Goal: Information Seeking & Learning: Learn about a topic

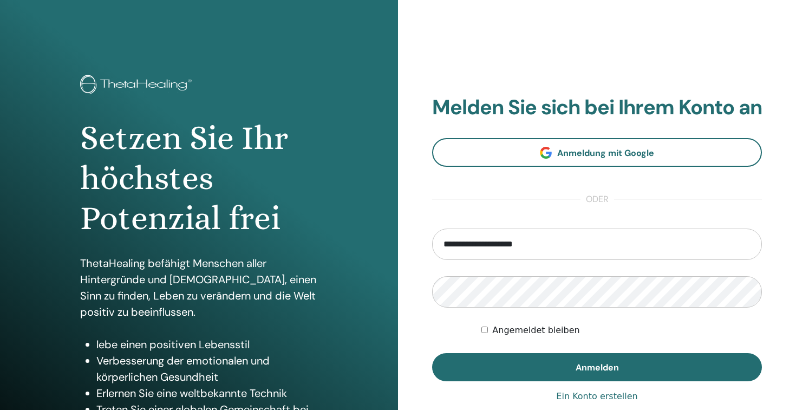
type input "**********"
click at [597, 379] on button "Anmelden" at bounding box center [597, 367] width 330 height 28
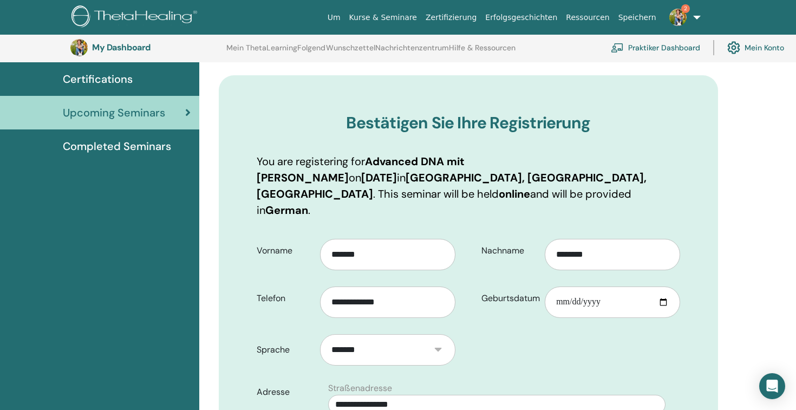
scroll to position [87, 0]
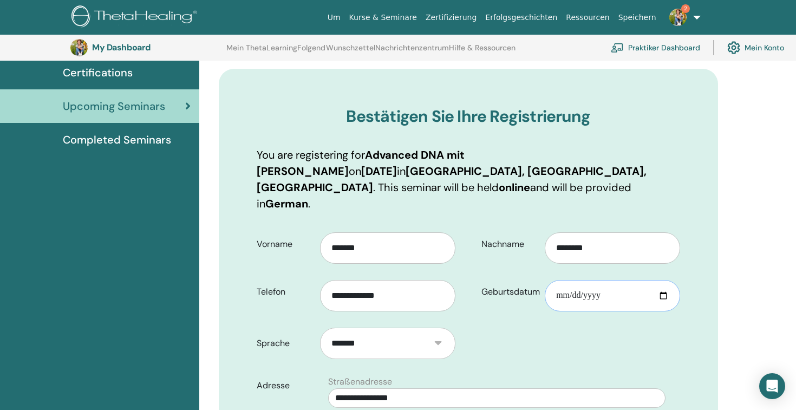
click at [602, 280] on input "Geburtsdatum" at bounding box center [612, 295] width 135 height 31
type input "**********"
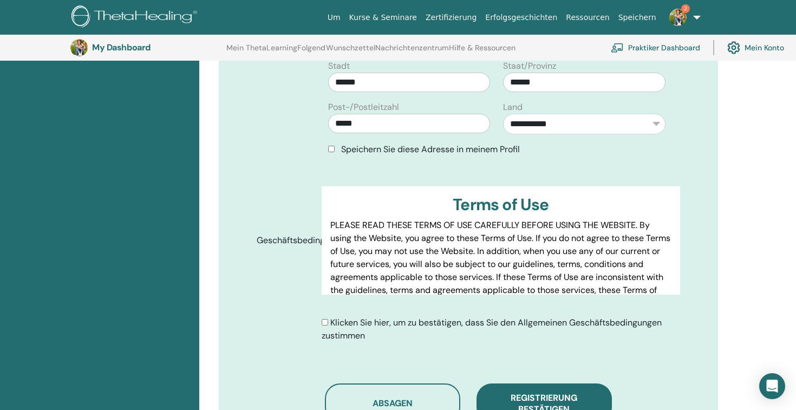
scroll to position [443, 0]
click at [329, 317] on div "Klicken Sie hier, um zu bestätigen, dass Sie den Allgemeinen Geschäftsbedingung…" at bounding box center [501, 330] width 359 height 26
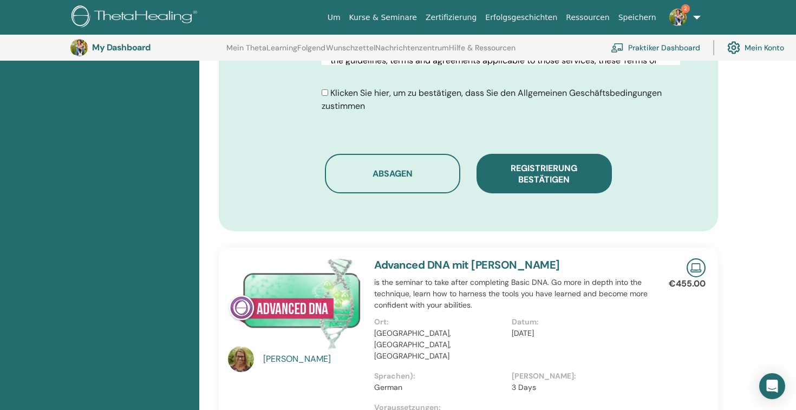
scroll to position [676, 0]
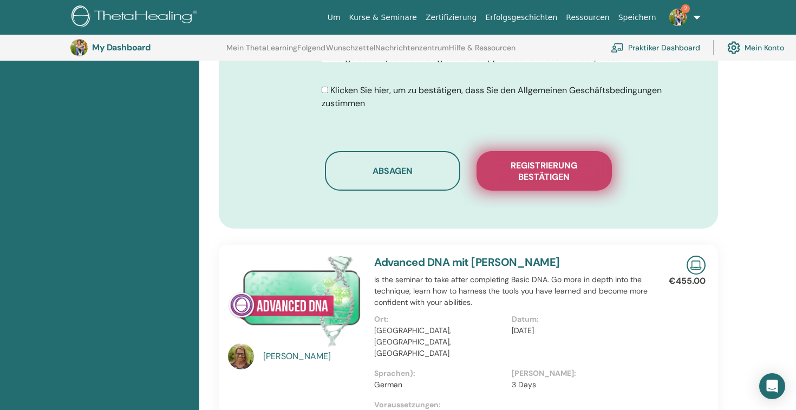
click at [547, 160] on span "Registrierung bestätigen" at bounding box center [544, 171] width 108 height 23
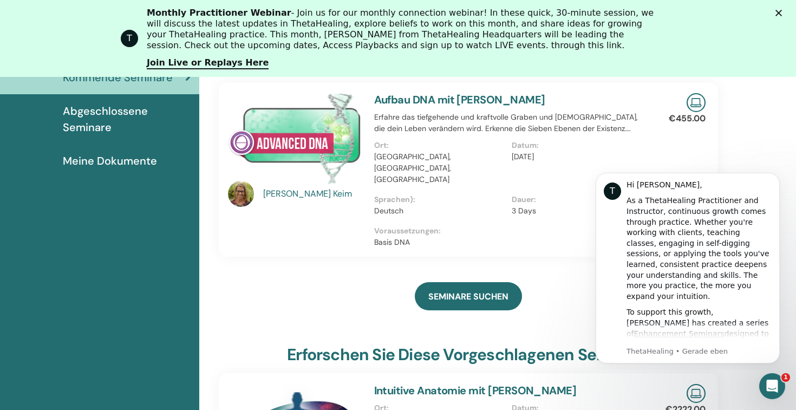
scroll to position [203, 0]
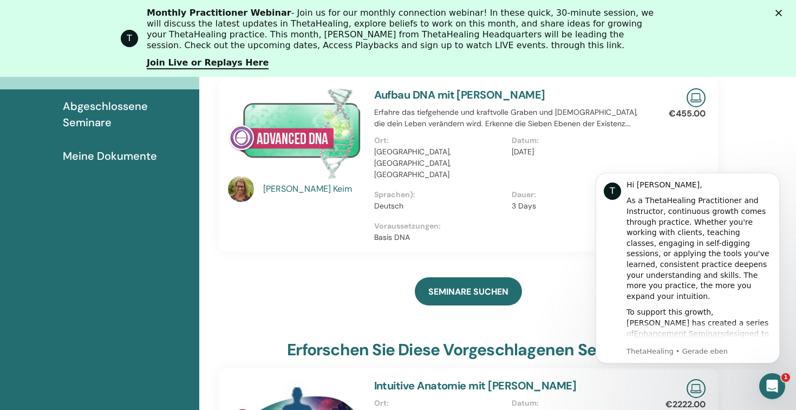
click at [698, 97] on img at bounding box center [696, 97] width 19 height 19
click at [406, 94] on link "Aufbau DNA mit Michaela Keim" at bounding box center [459, 95] width 171 height 14
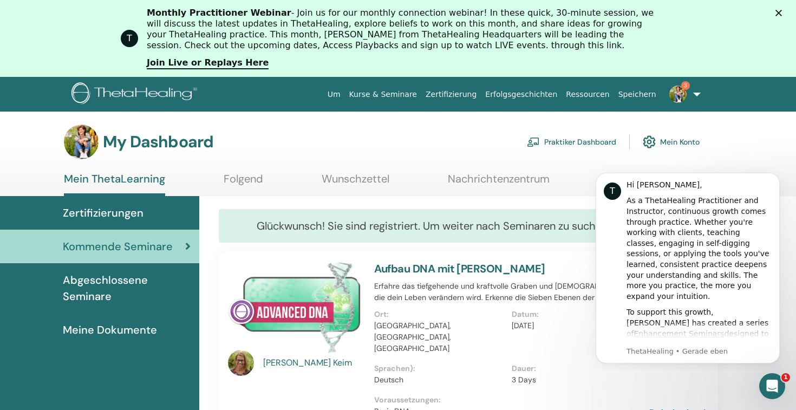
click at [731, 157] on div "My Dashboard Praktiker Dashboard Mein Konto" at bounding box center [417, 142] width 758 height 35
click at [437, 152] on div "My Dashboard Praktiker Dashboard Mein Konto" at bounding box center [382, 142] width 636 height 35
click at [114, 293] on span "Abgeschlossene Seminare" at bounding box center [127, 288] width 128 height 33
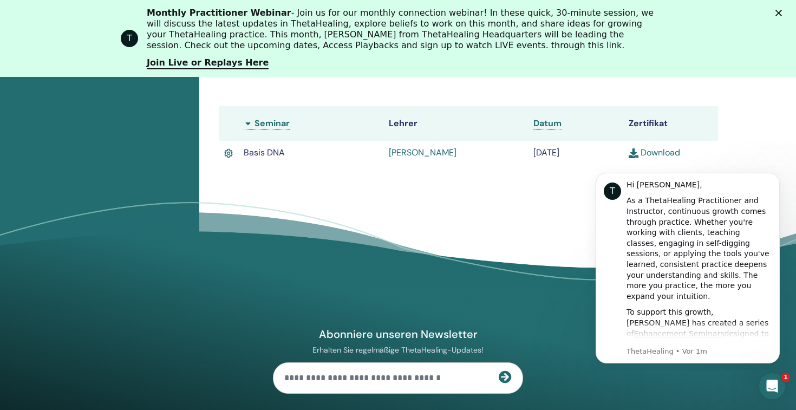
scroll to position [393, 0]
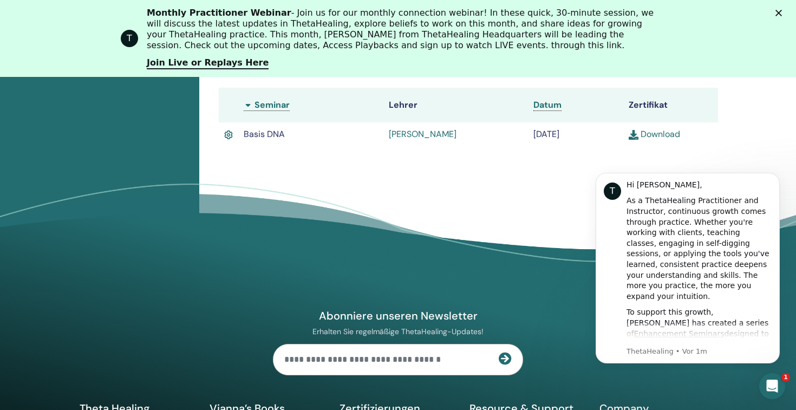
click at [665, 135] on link "Download" at bounding box center [654, 133] width 51 height 11
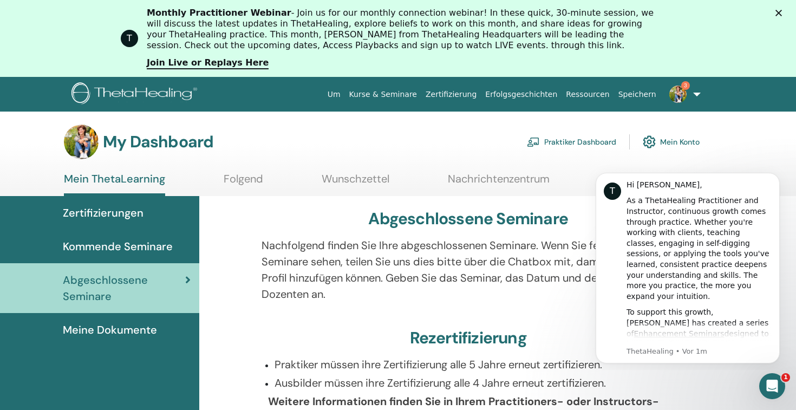
scroll to position [0, 0]
click at [574, 142] on link "Praktiker Dashboard" at bounding box center [571, 142] width 89 height 24
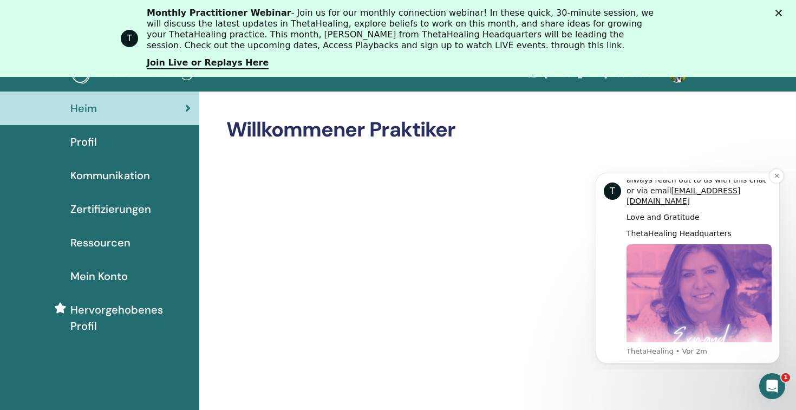
scroll to position [25, 0]
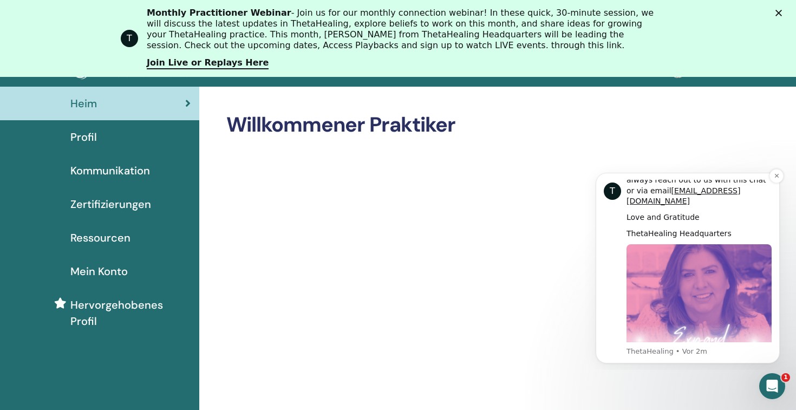
click at [689, 282] on img "Message content" at bounding box center [699, 316] width 145 height 145
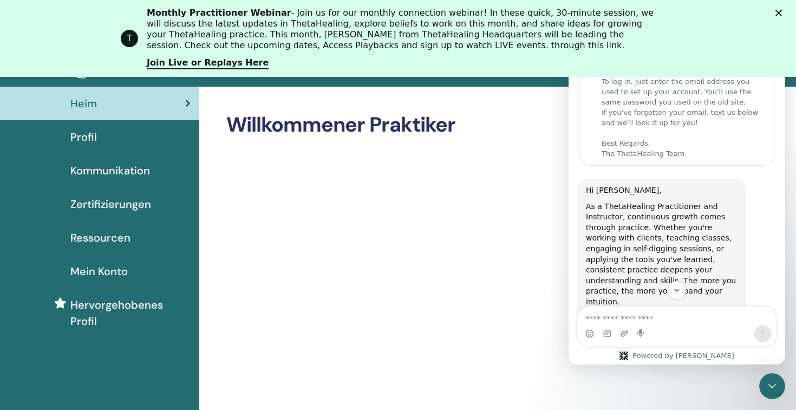
scroll to position [0, 0]
click at [526, 121] on h2 "Willkommener Praktiker" at bounding box center [462, 125] width 473 height 25
click at [778, 12] on polygon "Schließen" at bounding box center [779, 13] width 7 height 7
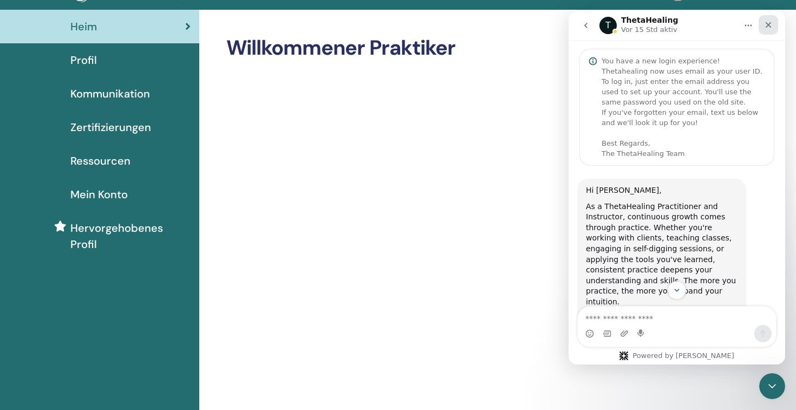
click at [771, 28] on icon "Schließen" at bounding box center [769, 25] width 6 height 6
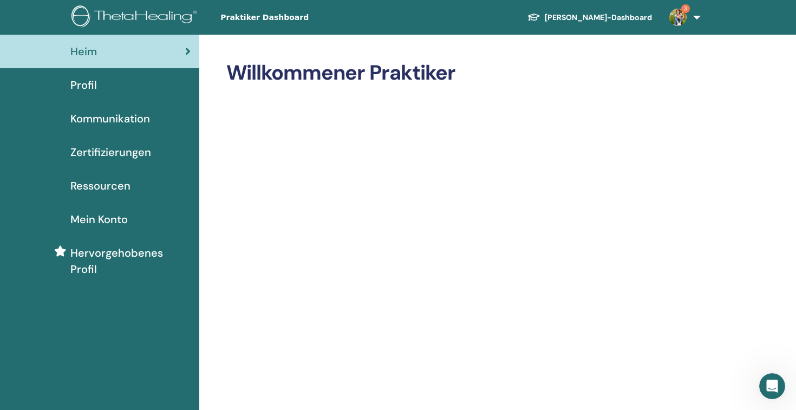
click at [699, 21] on link "3" at bounding box center [683, 17] width 44 height 35
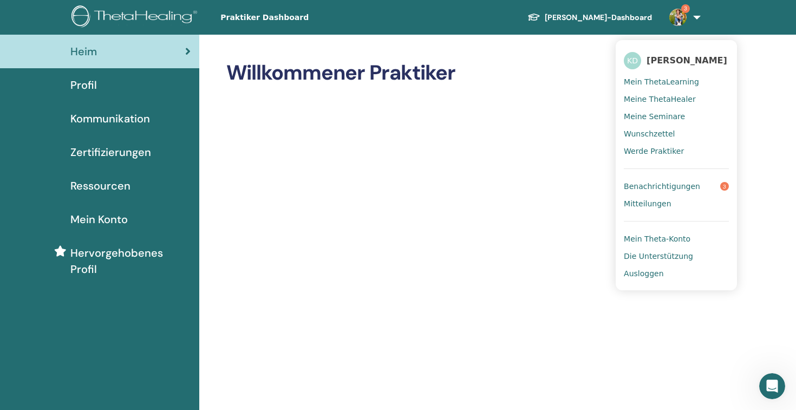
click at [670, 80] on span "Mein ThetaLearning" at bounding box center [661, 82] width 75 height 10
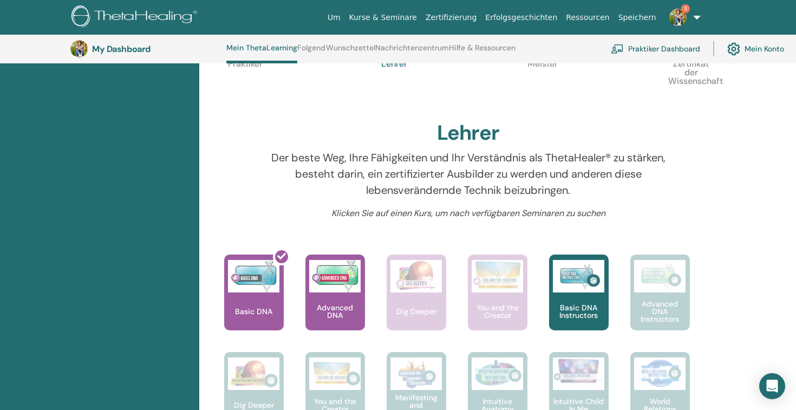
scroll to position [297, 0]
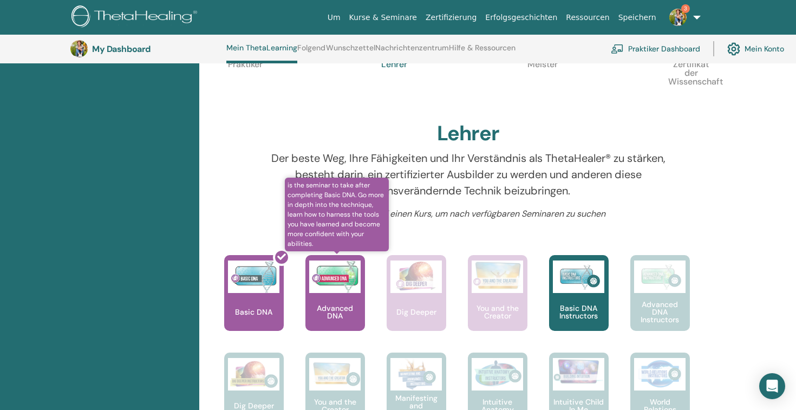
click at [335, 310] on p "Advanced DNA" at bounding box center [336, 311] width 60 height 15
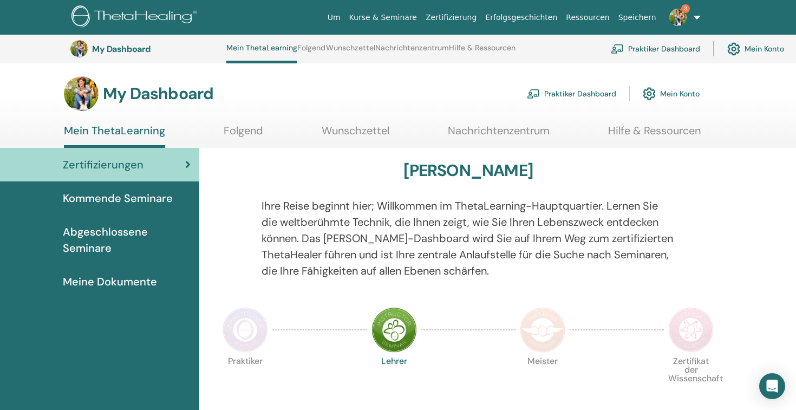
scroll to position [297, 0]
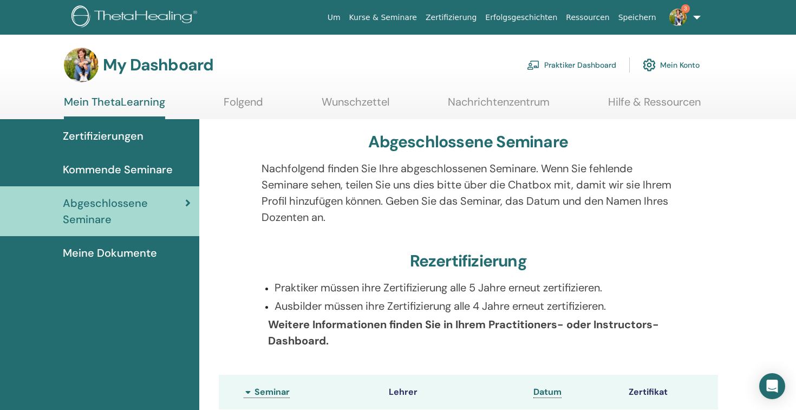
click at [94, 134] on span "Zertifizierungen" at bounding box center [103, 136] width 81 height 16
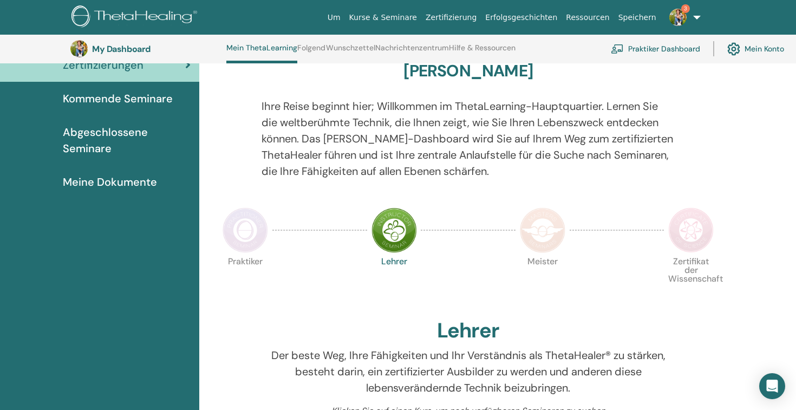
scroll to position [97, 0]
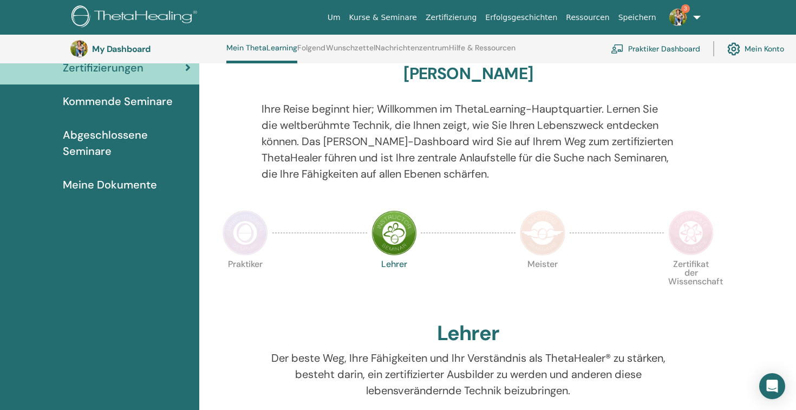
click at [152, 100] on span "Kommende Seminare" at bounding box center [118, 101] width 110 height 16
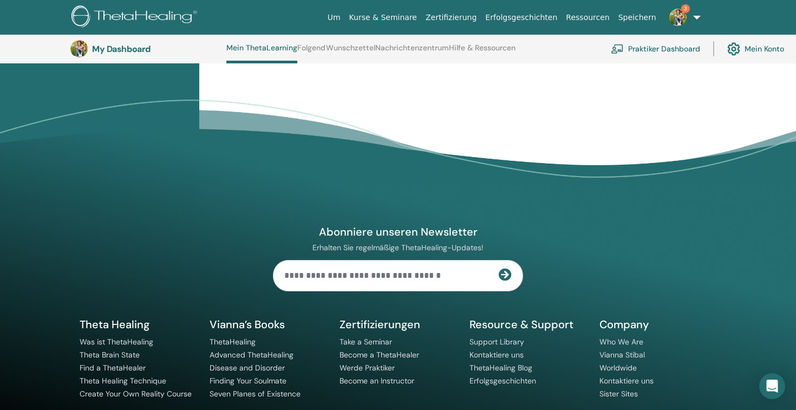
scroll to position [1288, 0]
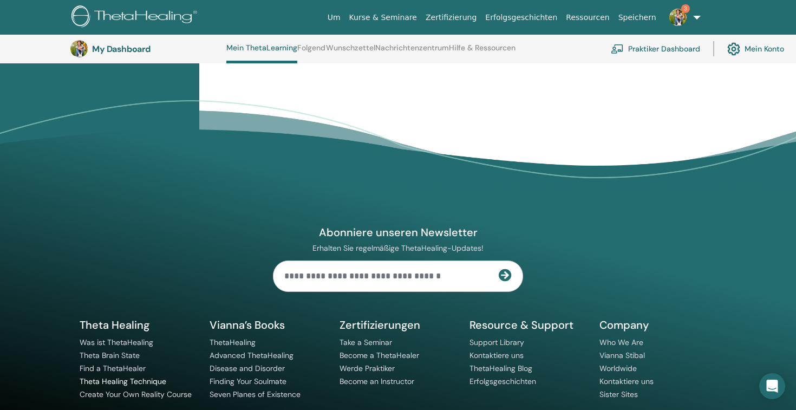
click at [113, 377] on link "Theta Healing Technique" at bounding box center [123, 382] width 87 height 10
